Goal: Navigation & Orientation: Find specific page/section

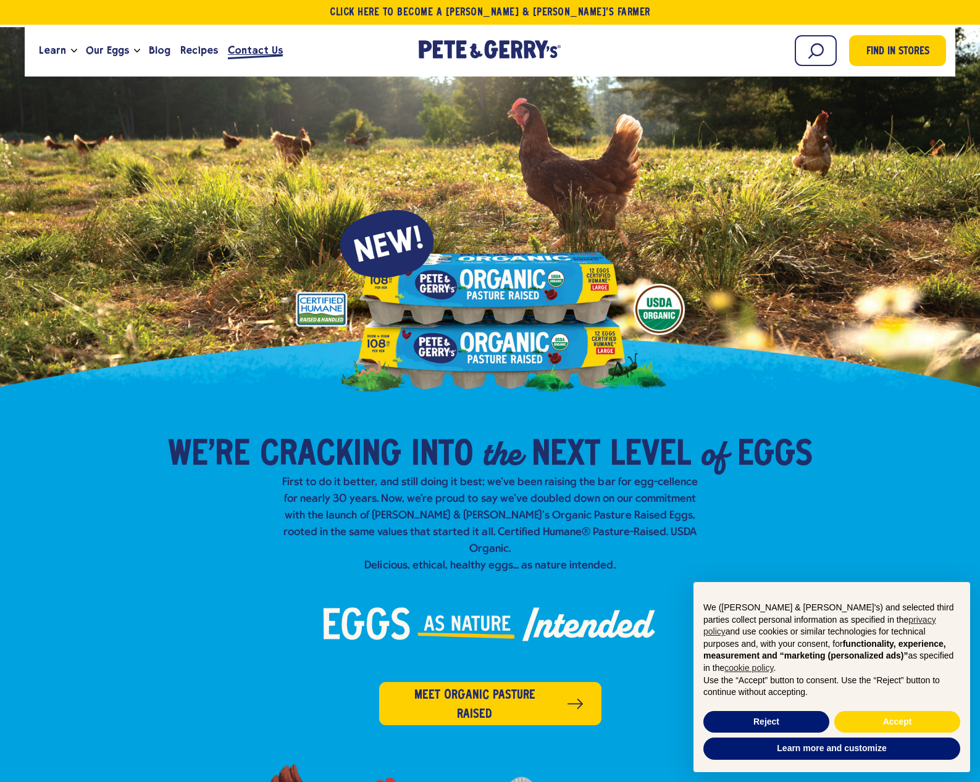
click at [254, 57] on span "Contact Us" at bounding box center [255, 50] width 55 height 15
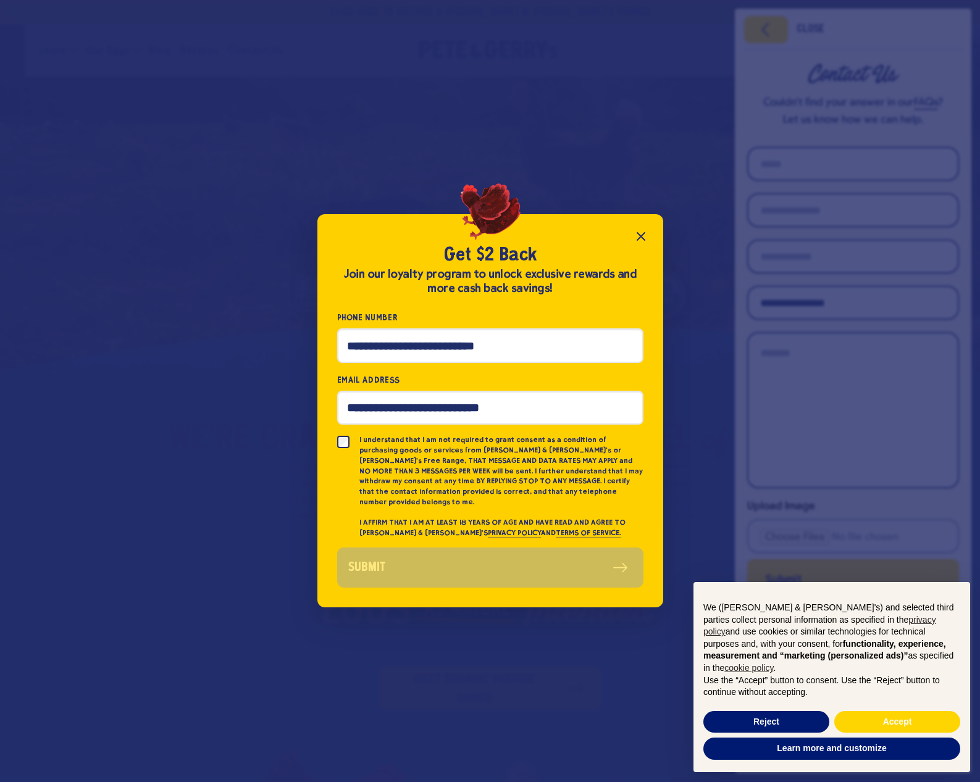
scroll to position [23, 0]
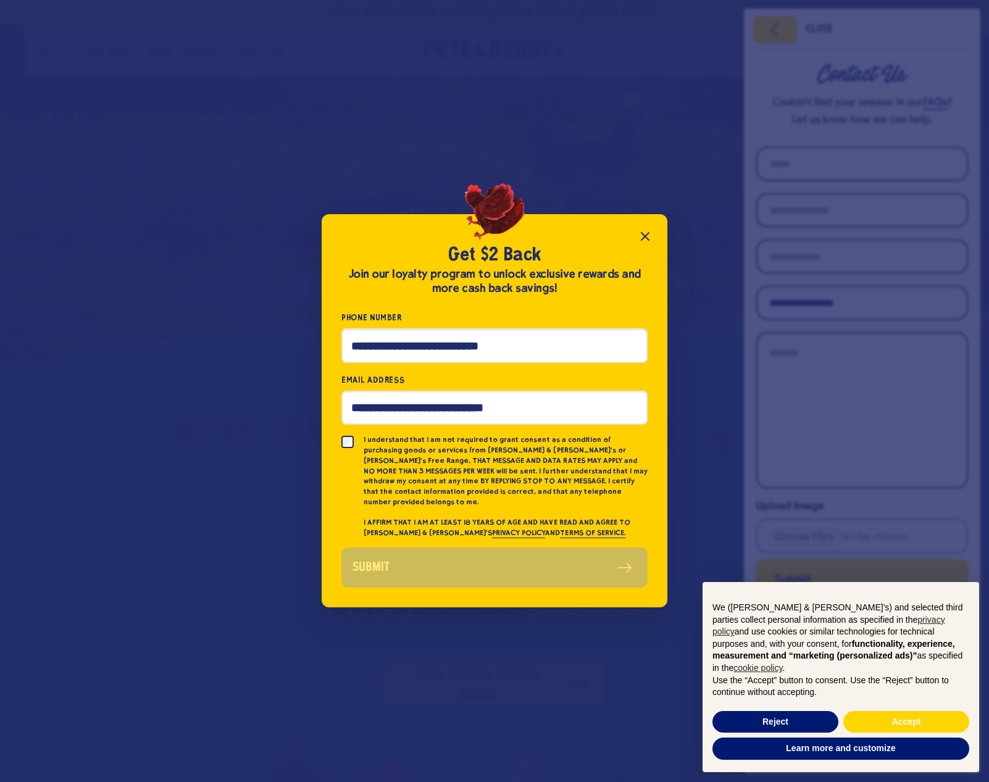
click at [643, 238] on icon "Close popup" at bounding box center [645, 236] width 15 height 15
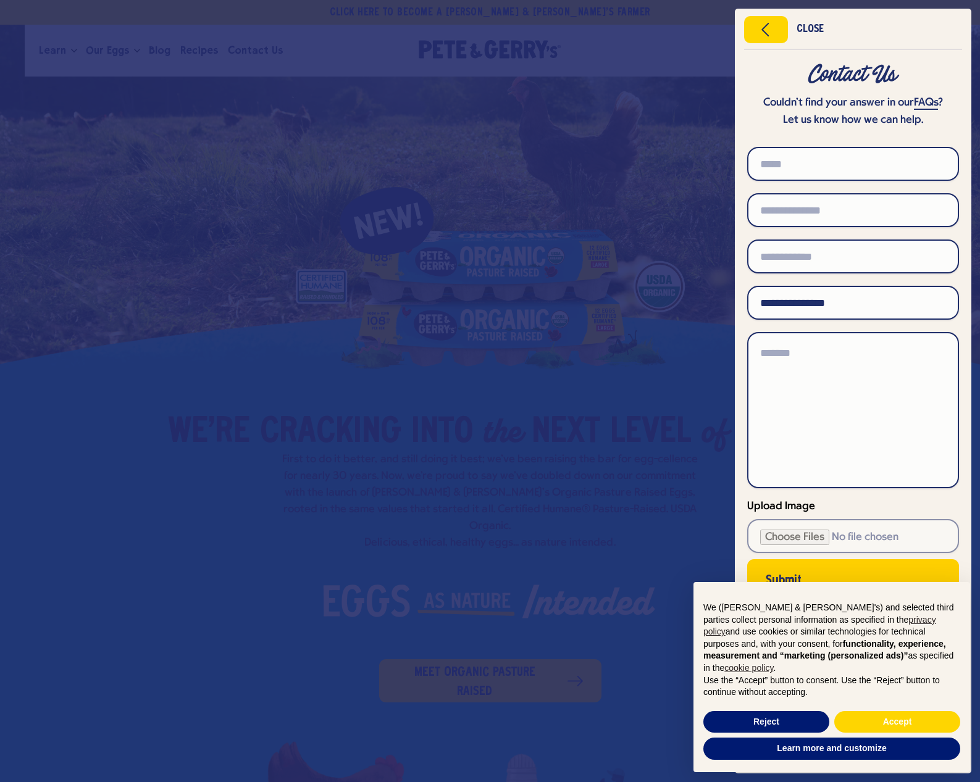
click at [813, 27] on div "Close" at bounding box center [810, 29] width 27 height 9
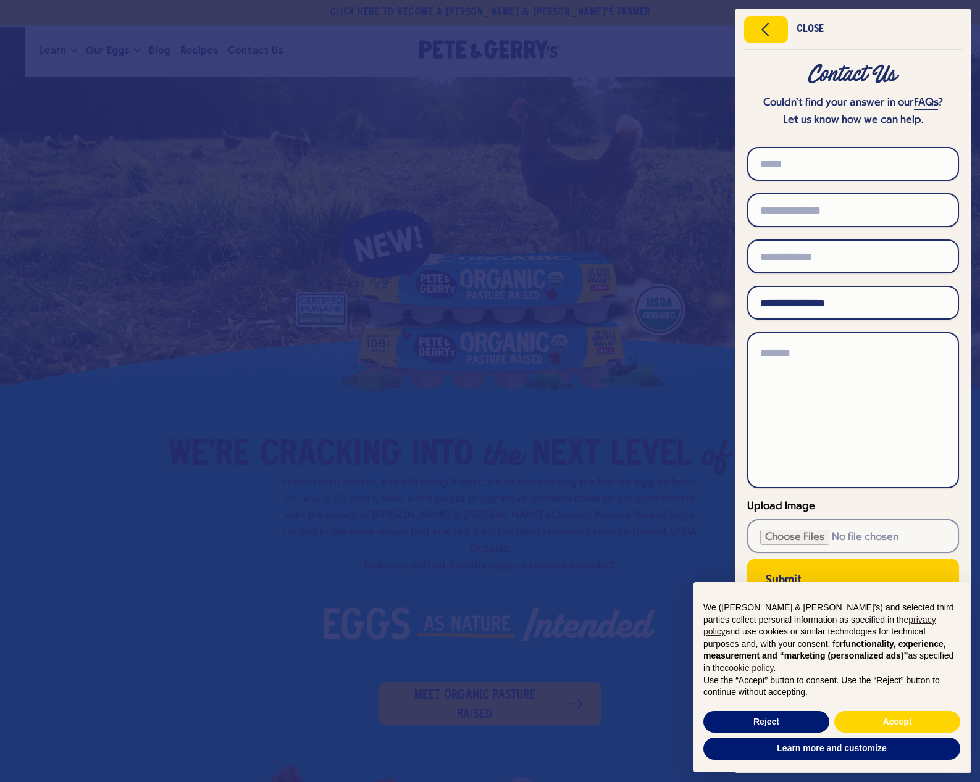
click at [812, 28] on div "Close" at bounding box center [810, 29] width 27 height 9
click at [782, 728] on button "Reject" at bounding box center [766, 722] width 126 height 22
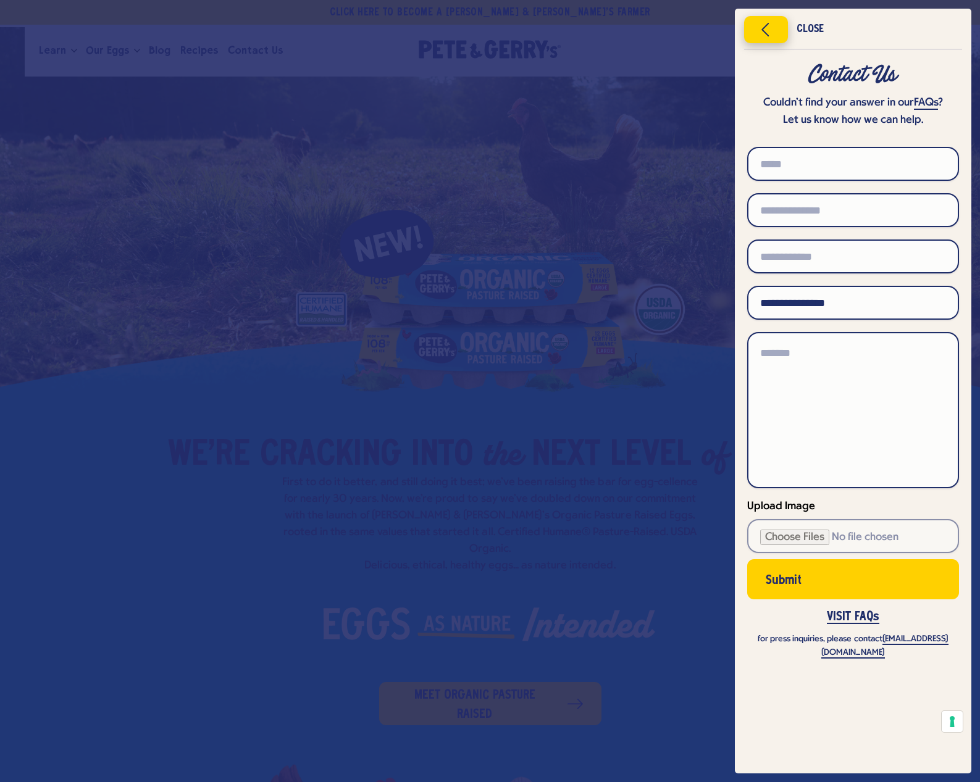
click at [783, 25] on button "Close menu" at bounding box center [766, 29] width 44 height 27
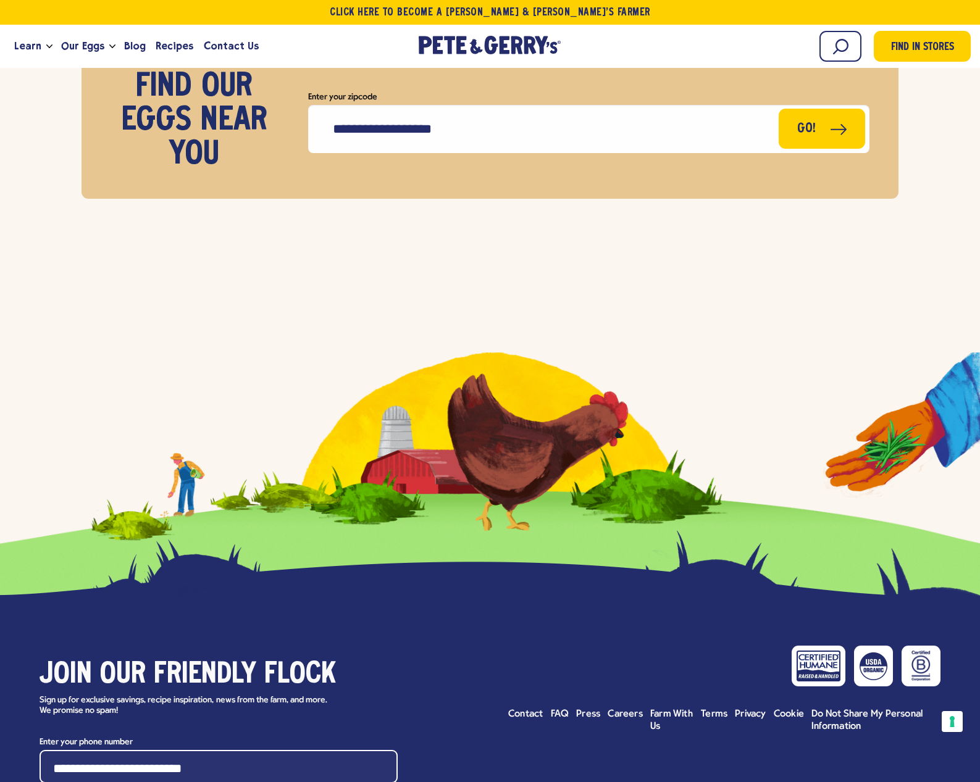
scroll to position [5842, 0]
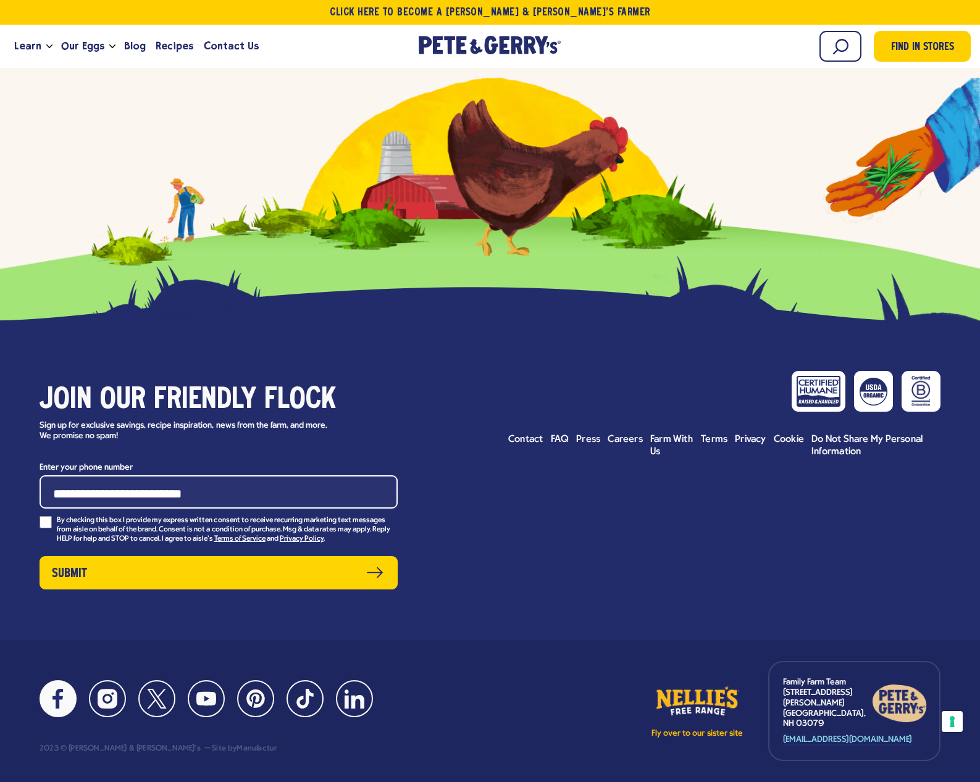
click at [67, 689] on icon at bounding box center [58, 699] width 20 height 20
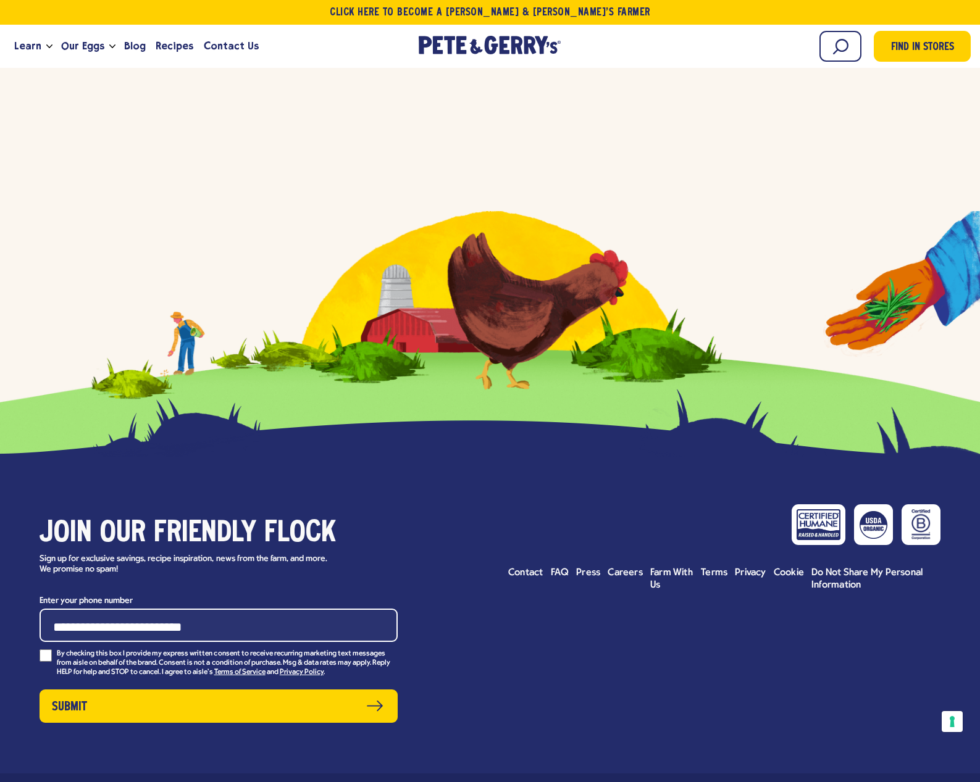
scroll to position [5358, 0]
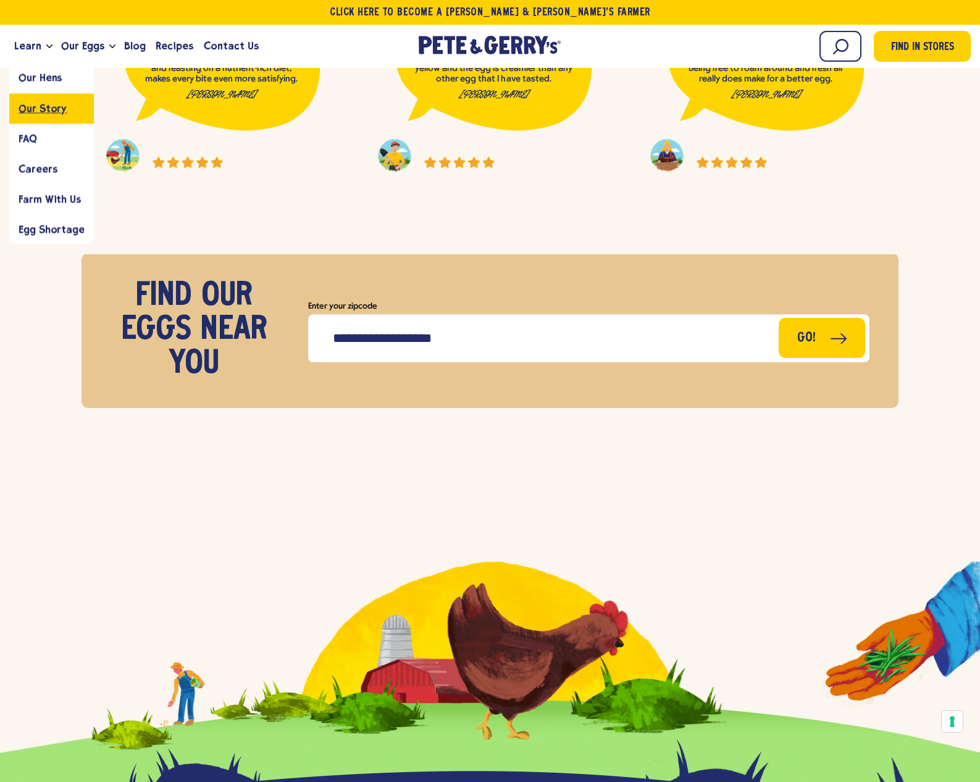
click at [45, 113] on span "Our Story" at bounding box center [43, 108] width 48 height 12
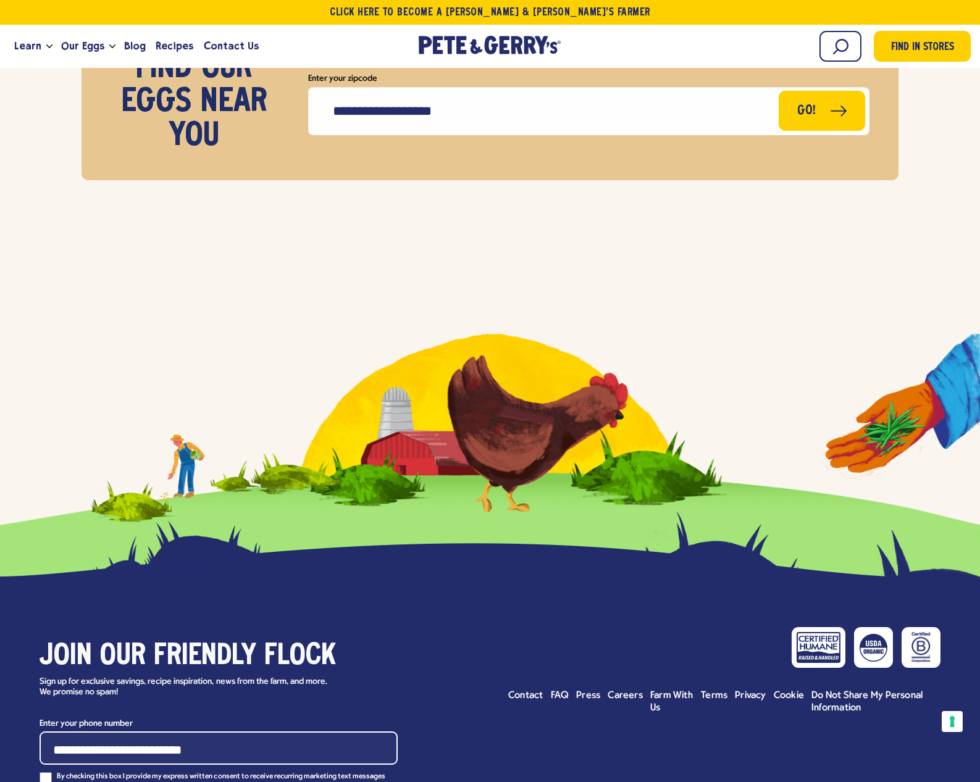
scroll to position [5211, 0]
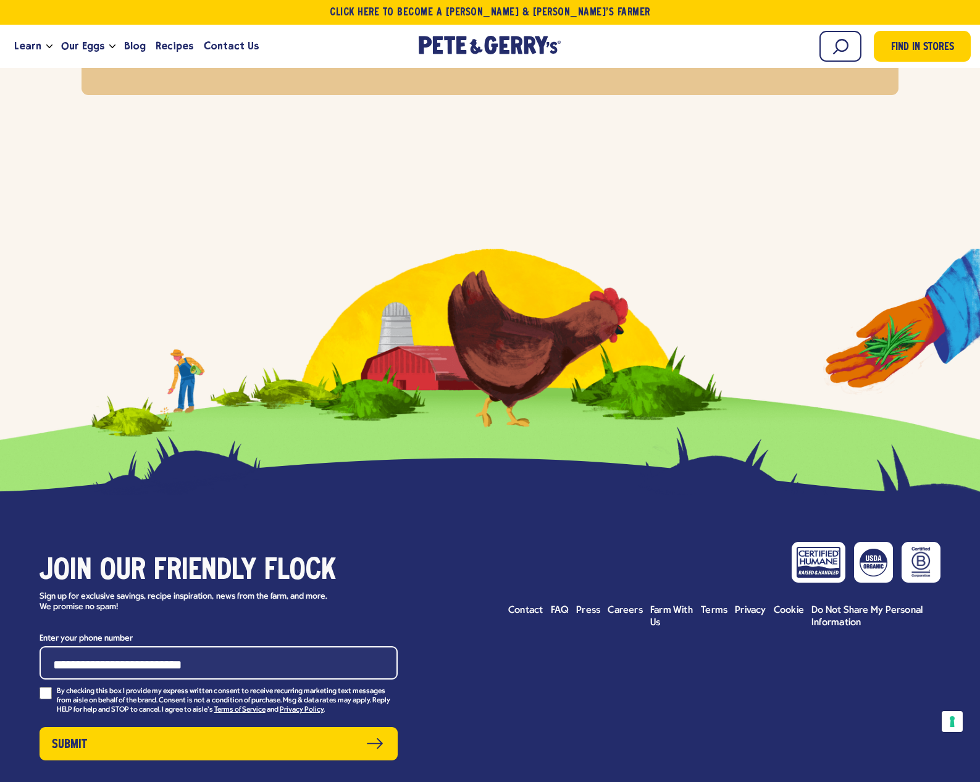
scroll to position [5132, 0]
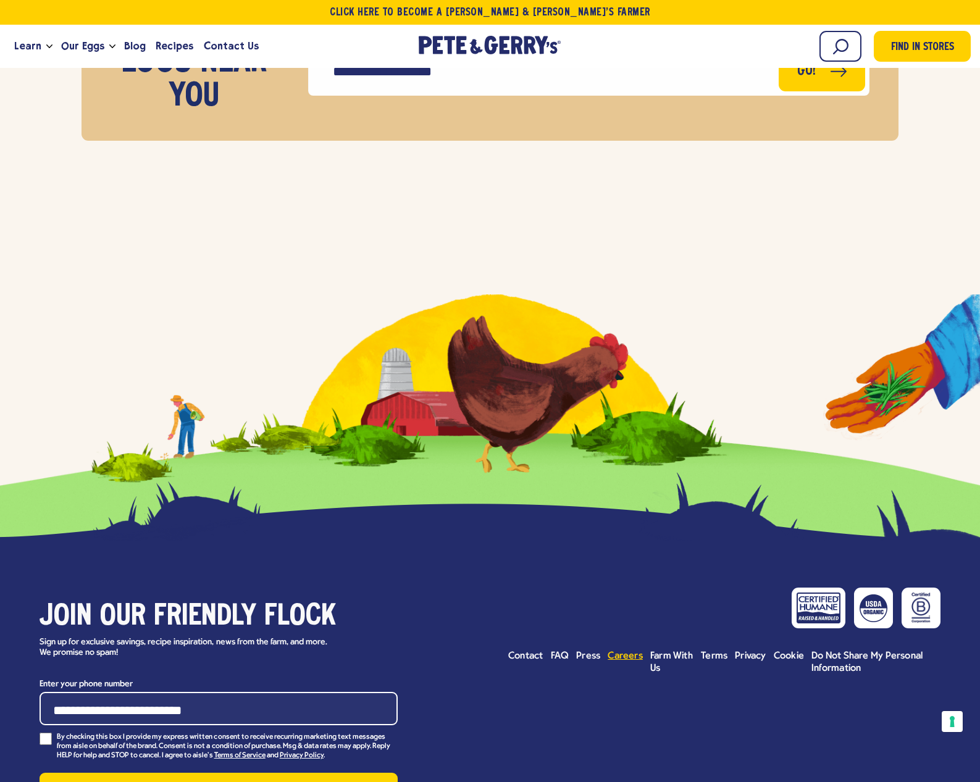
click at [619, 651] on span "Careers" at bounding box center [625, 656] width 35 height 10
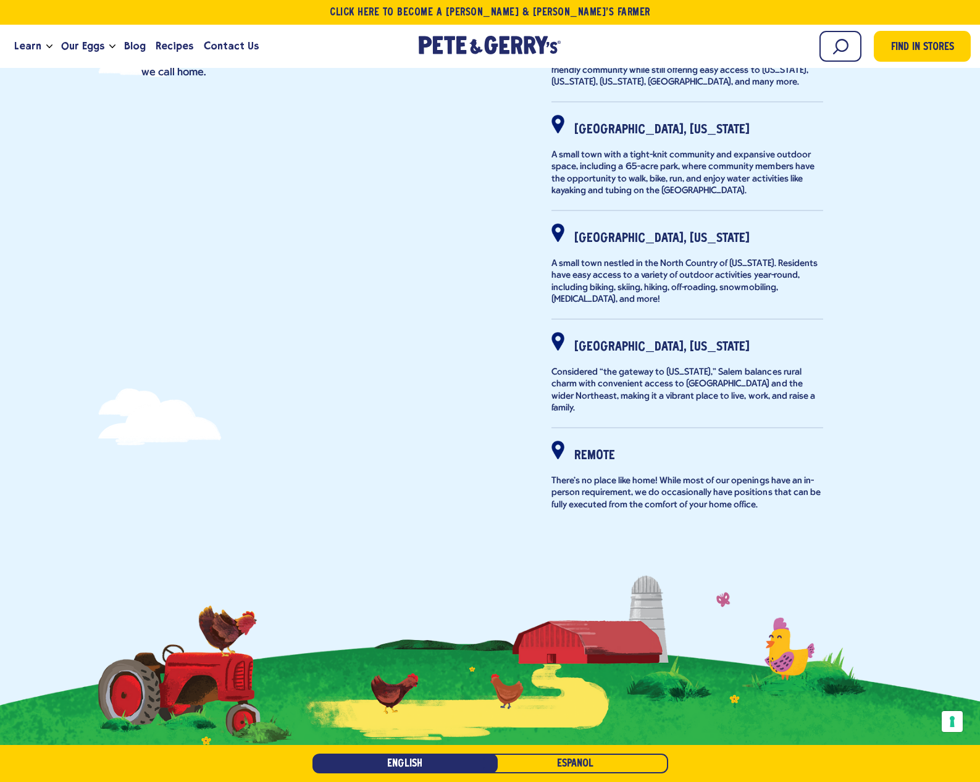
scroll to position [345, 0]
